Goal: Find specific page/section: Find specific page/section

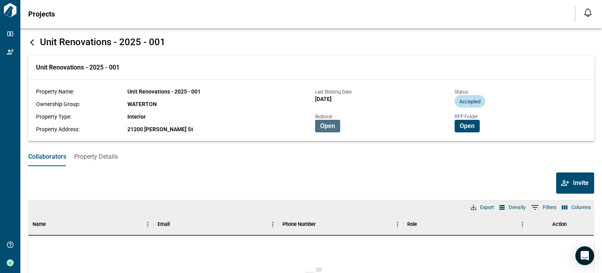
click at [322, 127] on span "Open" at bounding box center [327, 126] width 15 height 8
